Goal: Information Seeking & Learning: Find specific fact

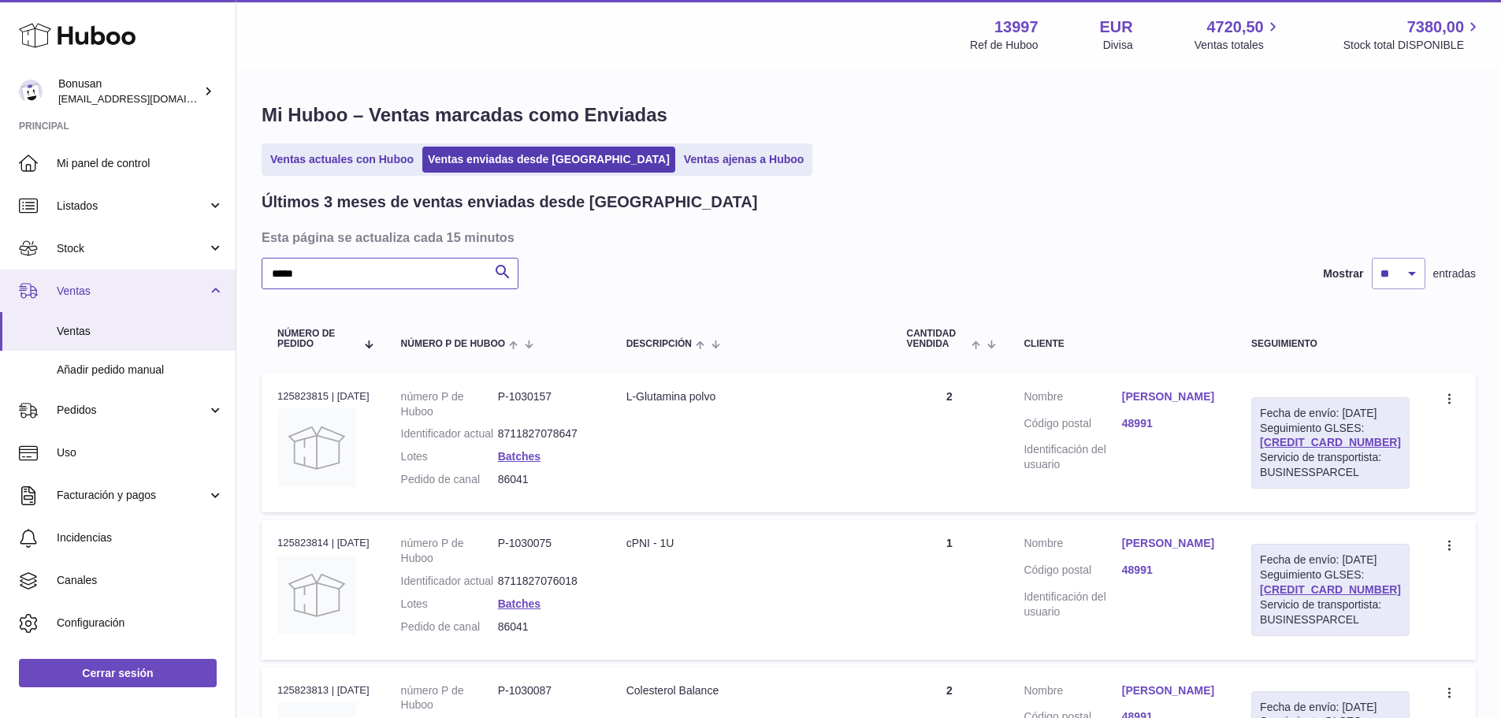
drag, startPoint x: 311, startPoint y: 281, endPoint x: 224, endPoint y: 288, distance: 87.8
type input "****"
drag, startPoint x: 300, startPoint y: 277, endPoint x: 247, endPoint y: 272, distance: 53.1
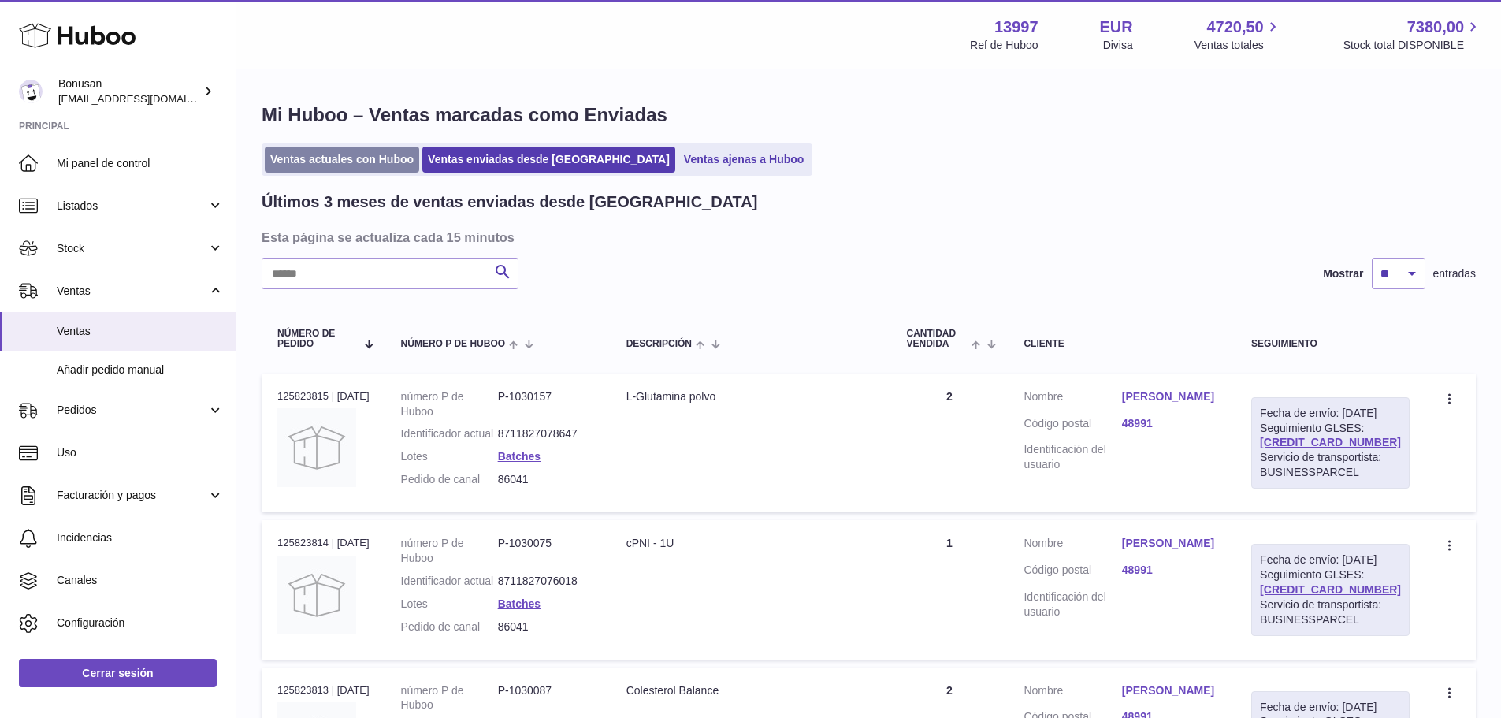
click at [362, 162] on link "Ventas actuales con Huboo" at bounding box center [342, 160] width 154 height 26
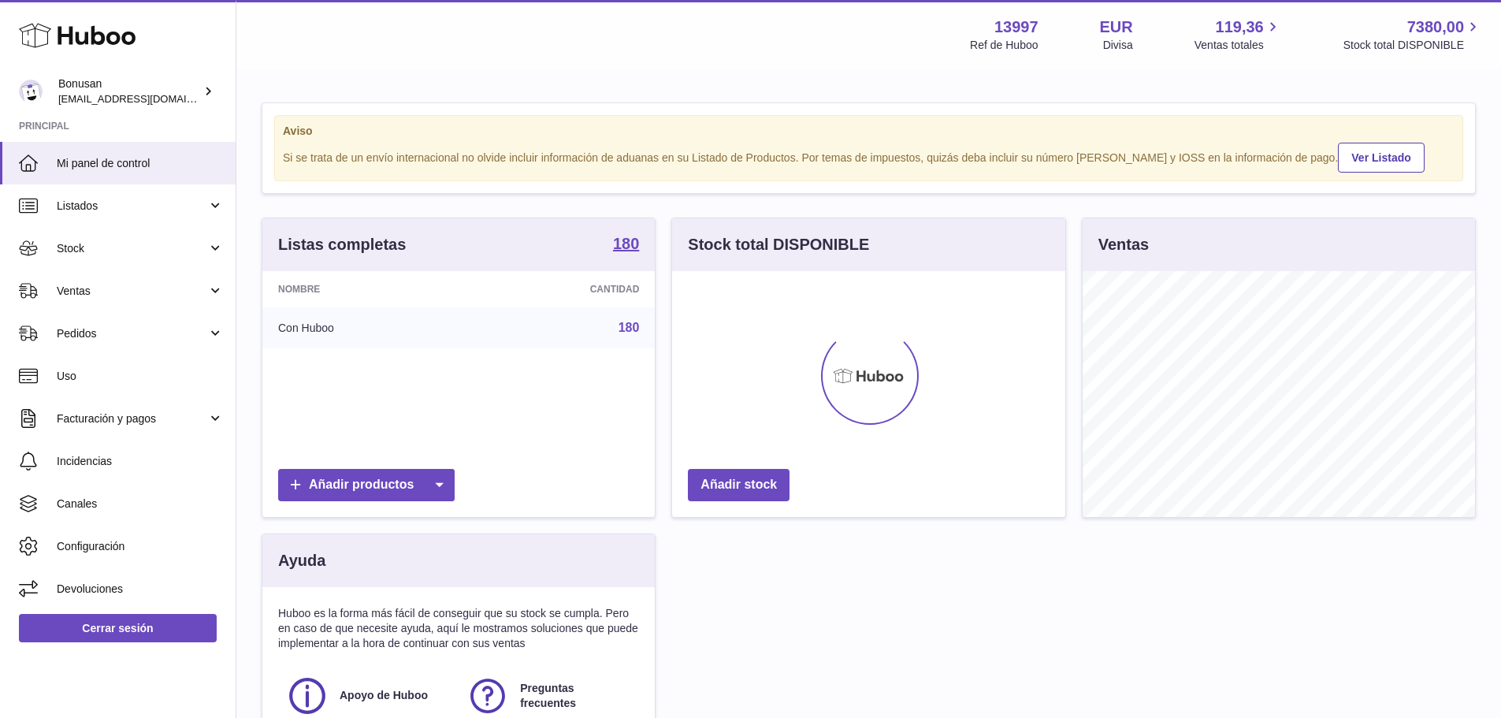
scroll to position [246, 393]
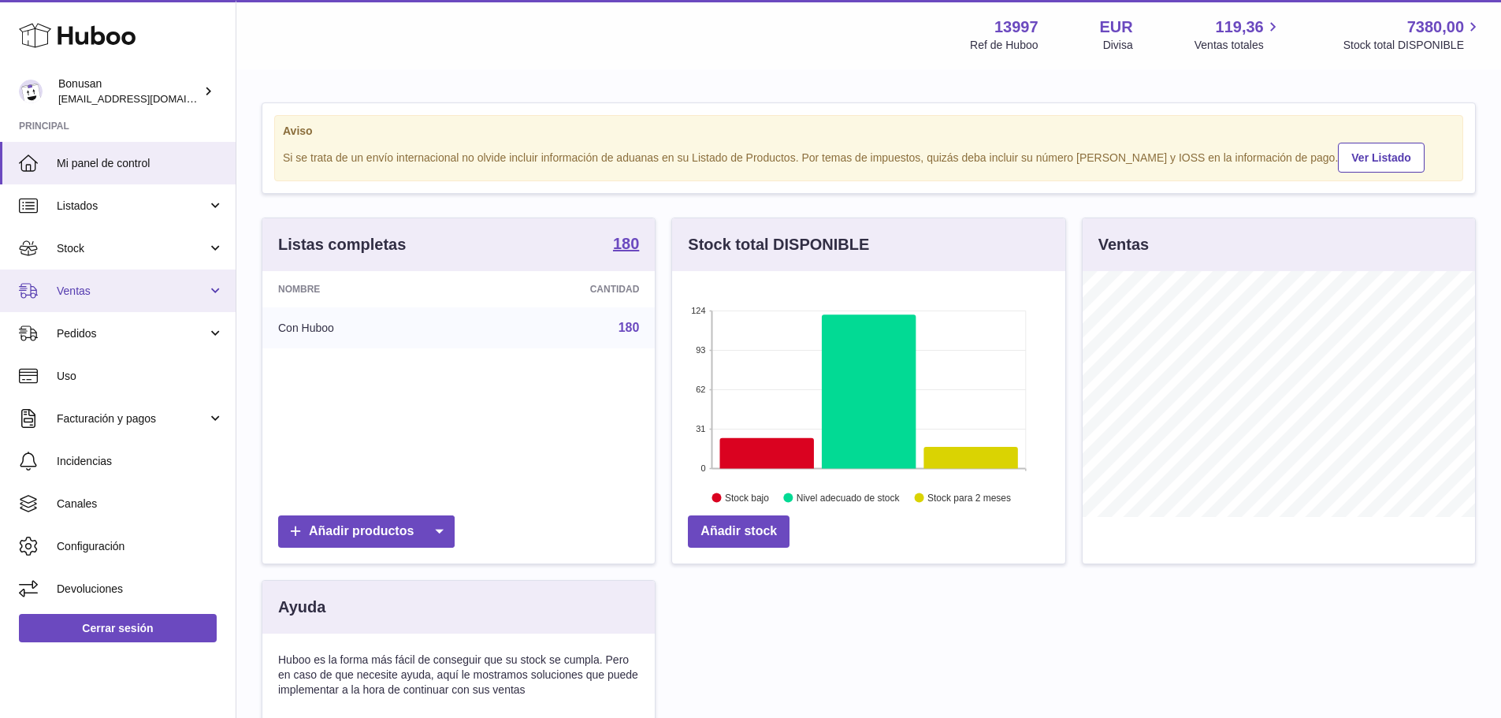
click at [87, 288] on span "Ventas" at bounding box center [132, 291] width 151 height 15
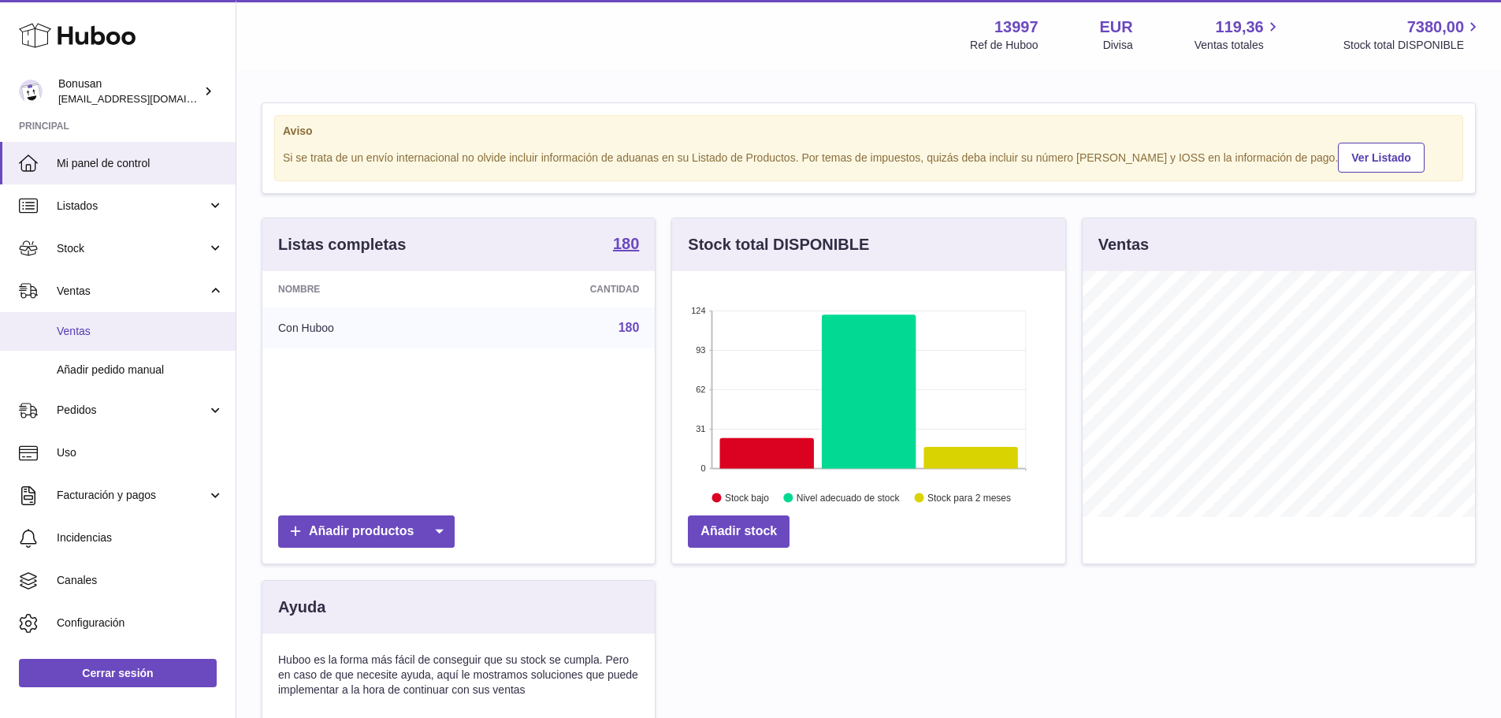
click at [71, 335] on span "Ventas" at bounding box center [140, 331] width 167 height 15
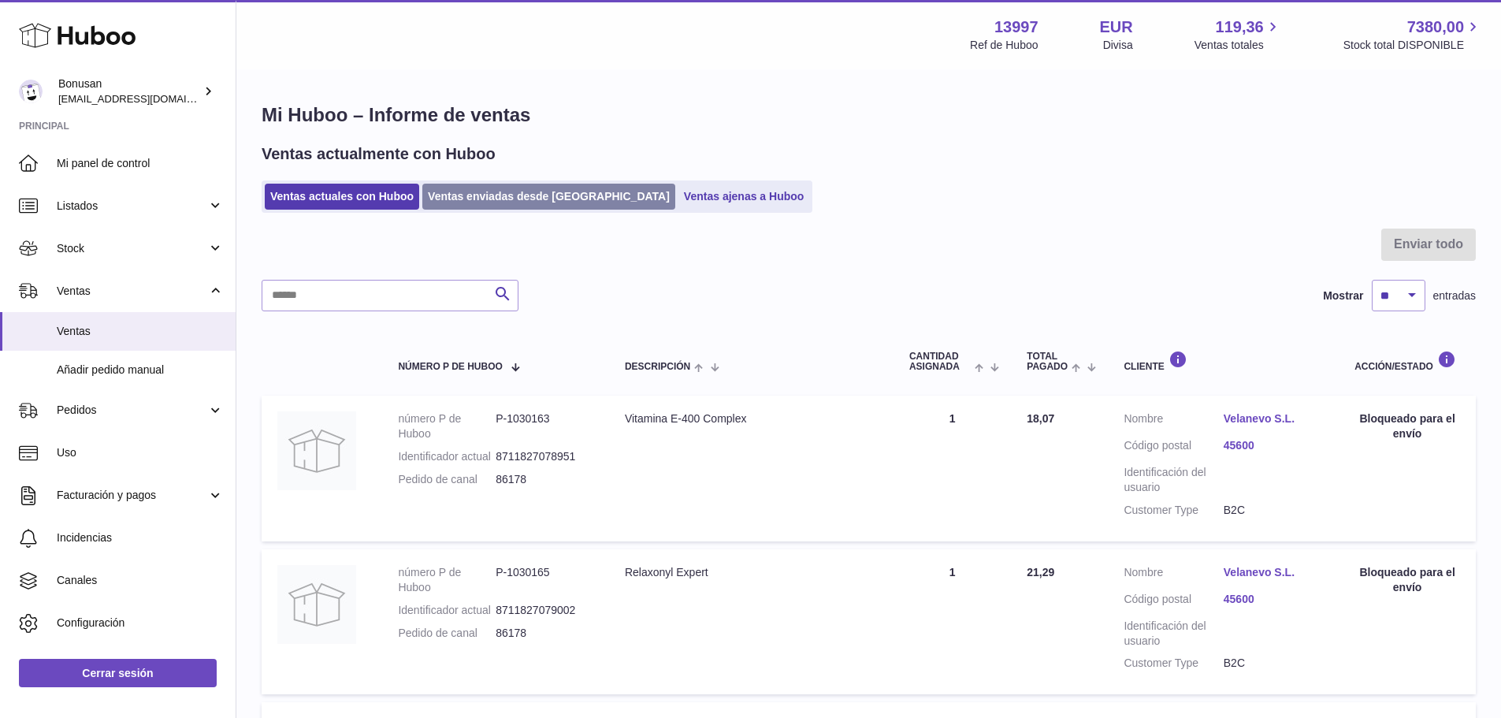
click at [539, 194] on link "Ventas enviadas desde [GEOGRAPHIC_DATA]" at bounding box center [548, 197] width 253 height 26
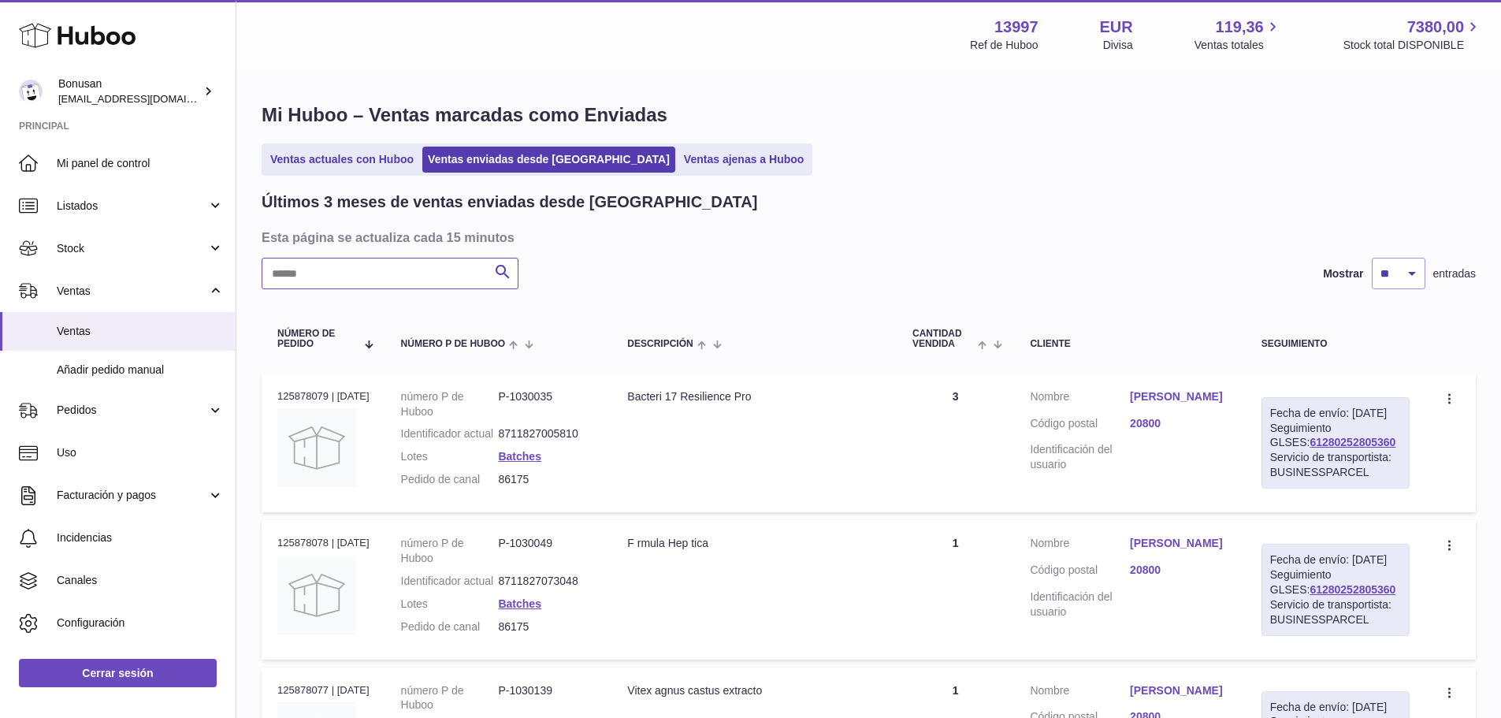
click at [404, 278] on input "text" at bounding box center [390, 274] width 257 height 32
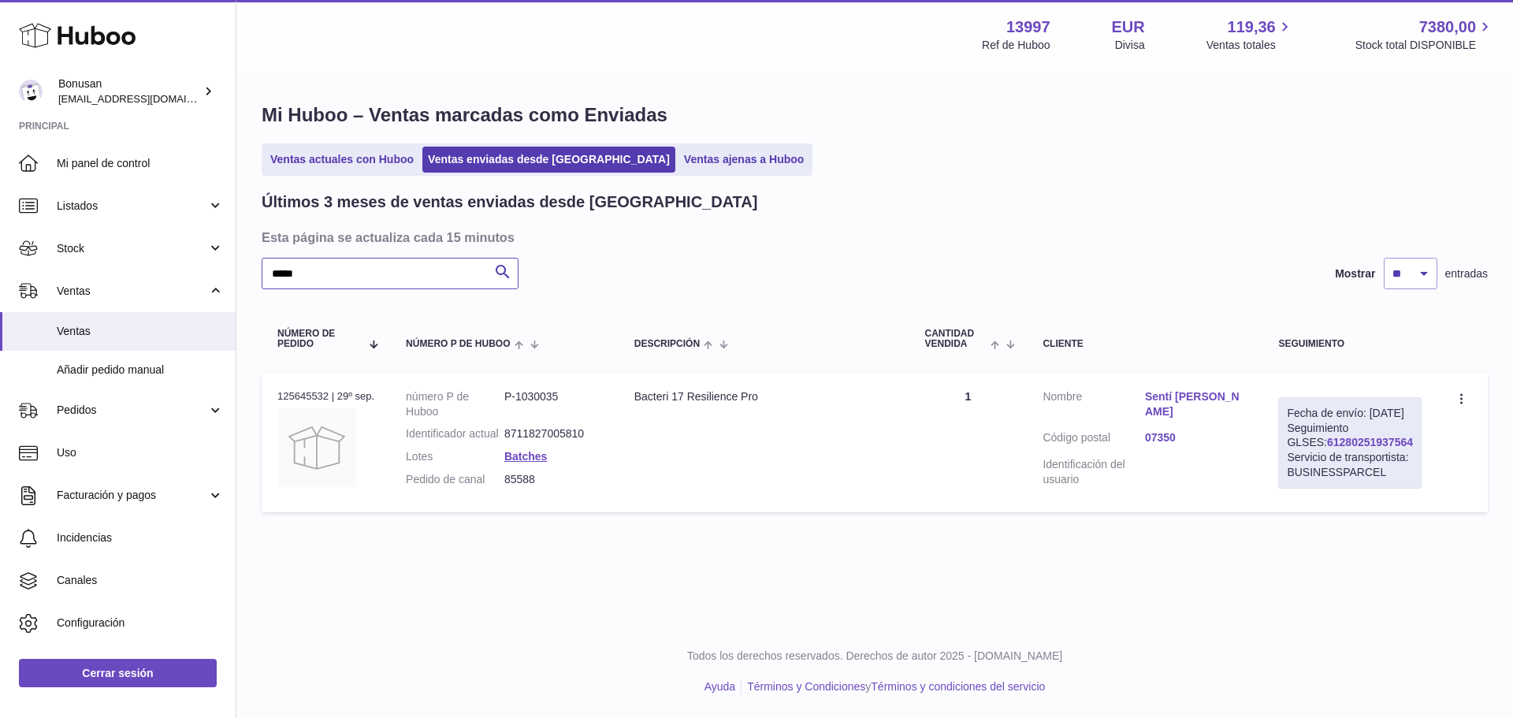
type input "*****"
click at [1345, 448] on link "61280251937564" at bounding box center [1370, 442] width 86 height 13
click at [1184, 430] on link "07350" at bounding box center [1196, 437] width 102 height 15
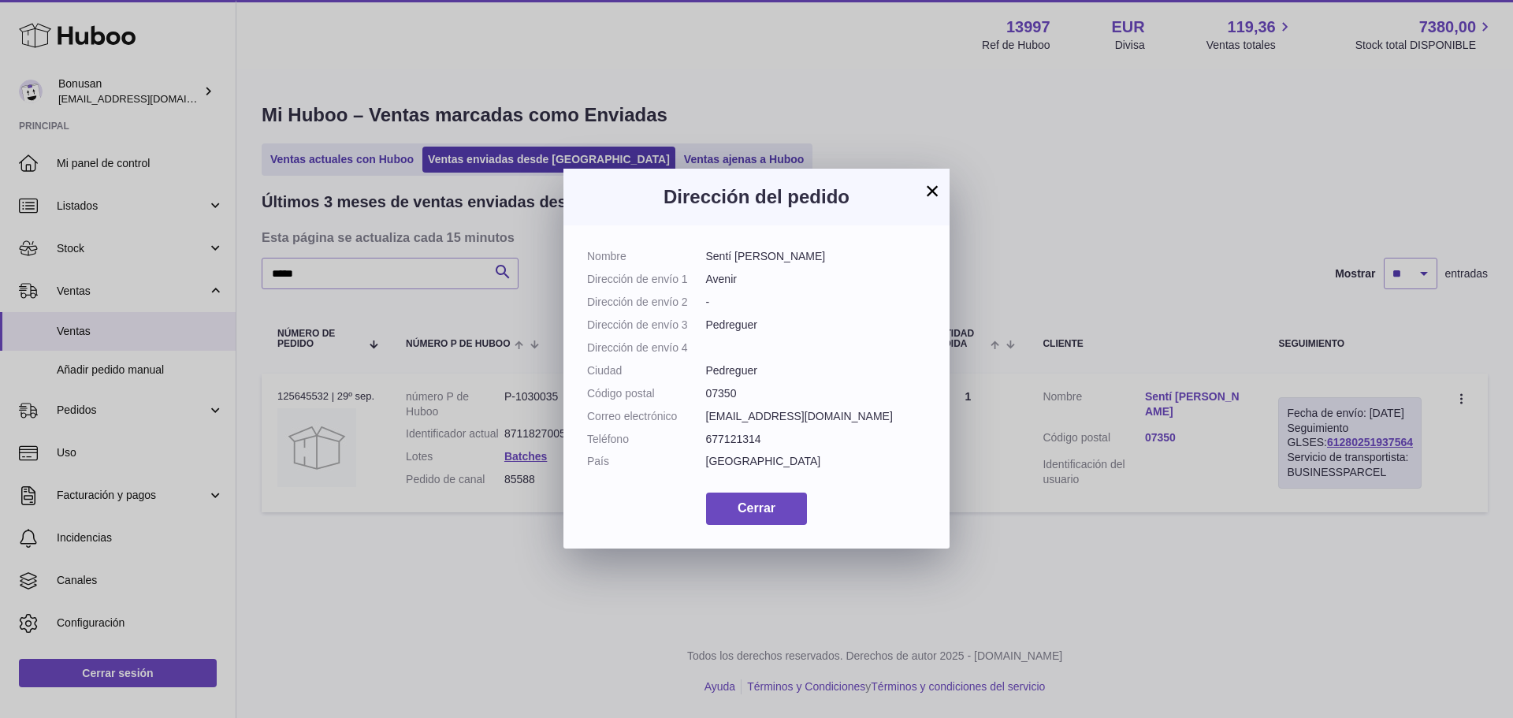
click at [936, 182] on button "×" at bounding box center [932, 190] width 19 height 19
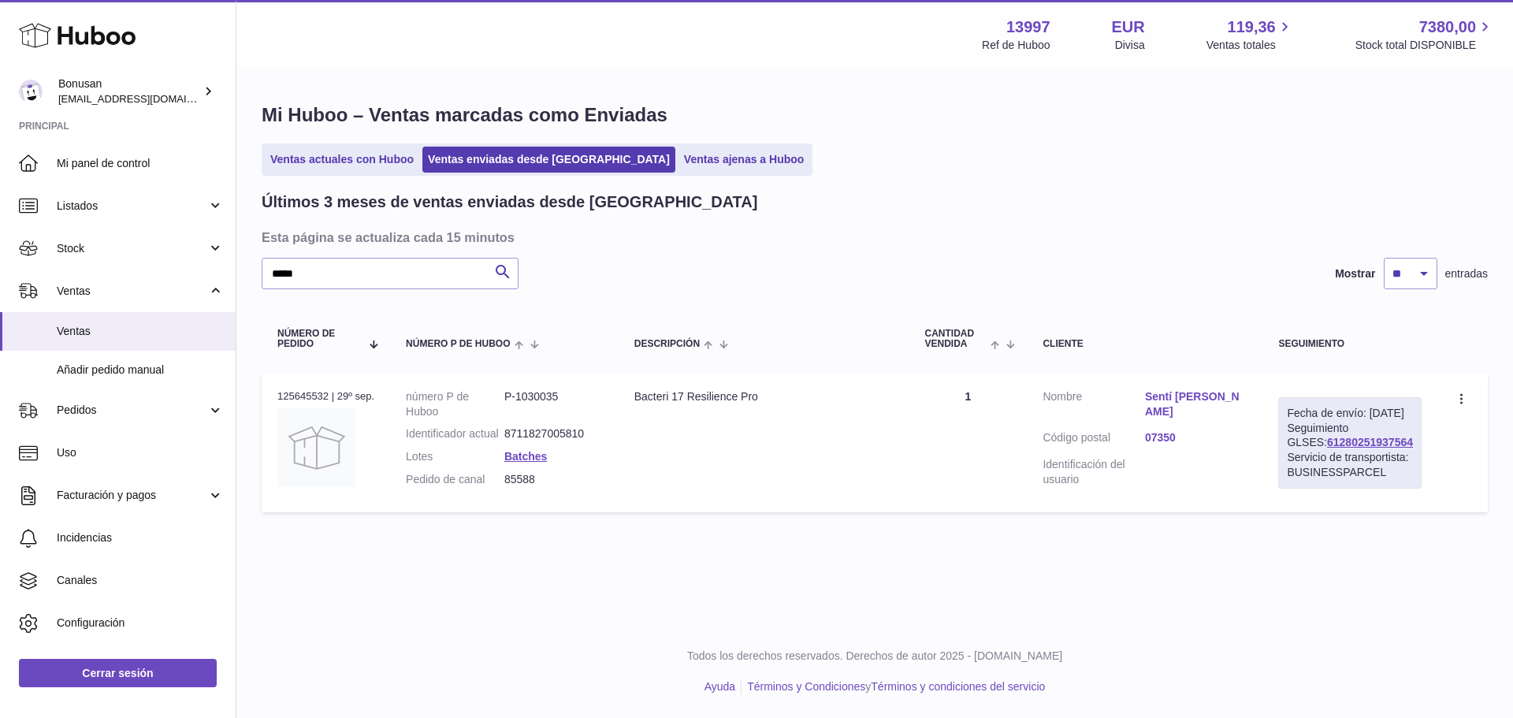
click at [1161, 430] on link "07350" at bounding box center [1196, 437] width 102 height 15
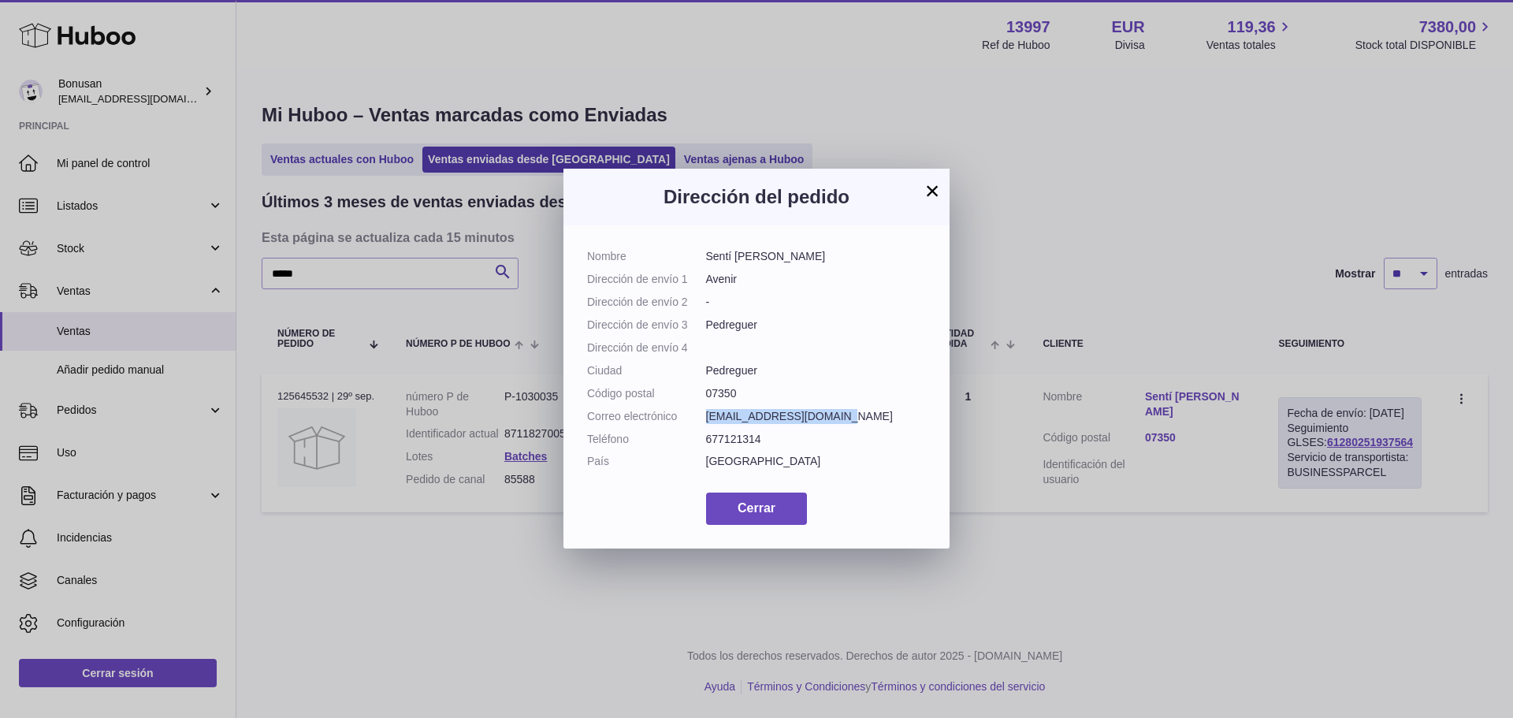
drag, startPoint x: 833, startPoint y: 408, endPoint x: 705, endPoint y: 414, distance: 127.8
click at [706, 414] on dd "[EMAIL_ADDRESS][DOMAIN_NAME]" at bounding box center [816, 416] width 221 height 15
copy dd "[EMAIL_ADDRESS][DOMAIN_NAME]"
